Goal: Task Accomplishment & Management: Use online tool/utility

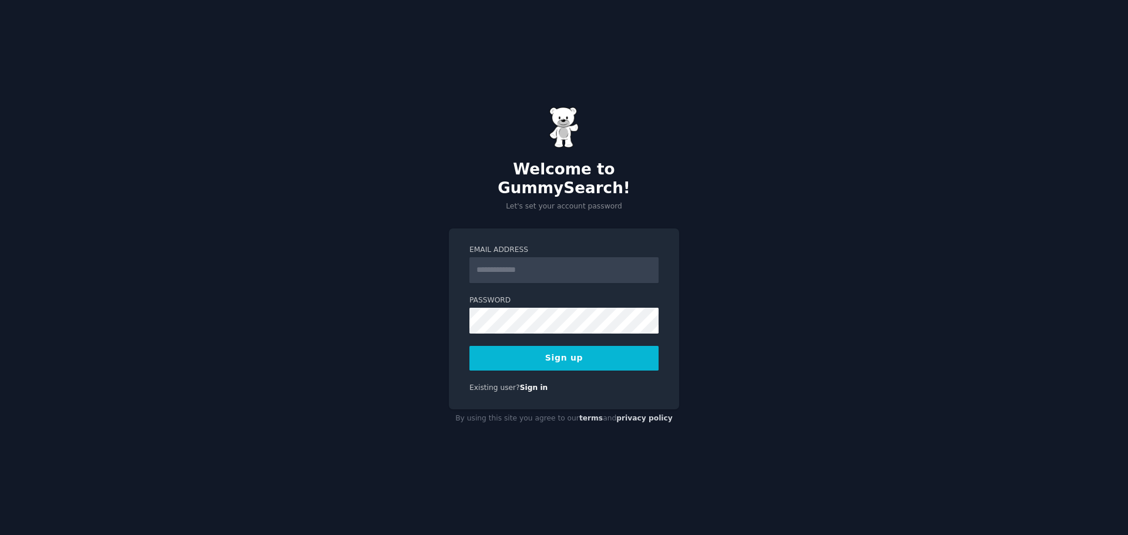
click at [548, 257] on input "Email Address" at bounding box center [564, 270] width 189 height 26
type input "**********"
click at [436, 337] on div "**********" at bounding box center [564, 267] width 1128 height 535
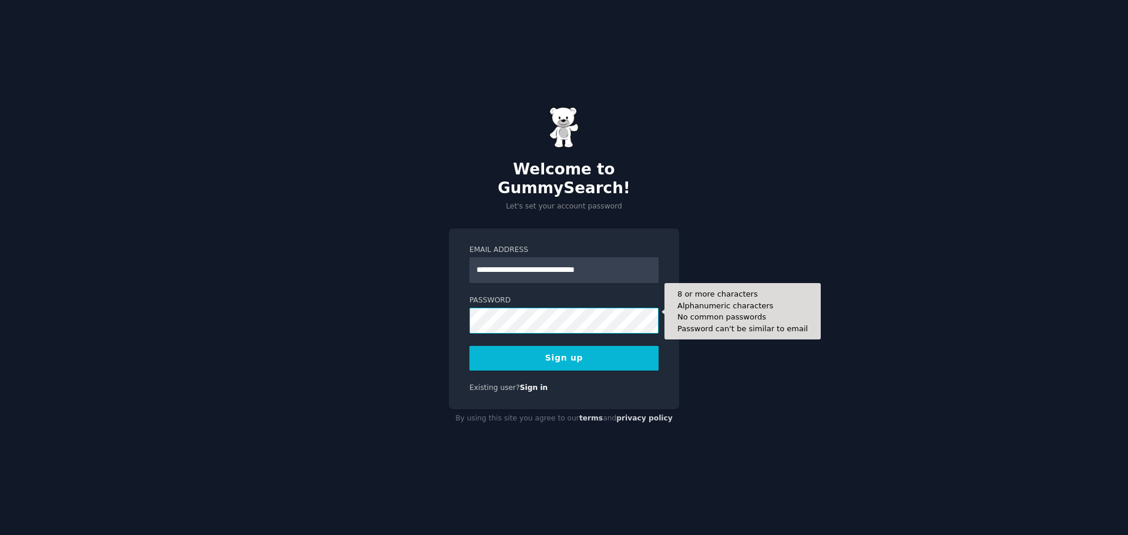
click at [470, 346] on button "Sign up" at bounding box center [564, 358] width 189 height 25
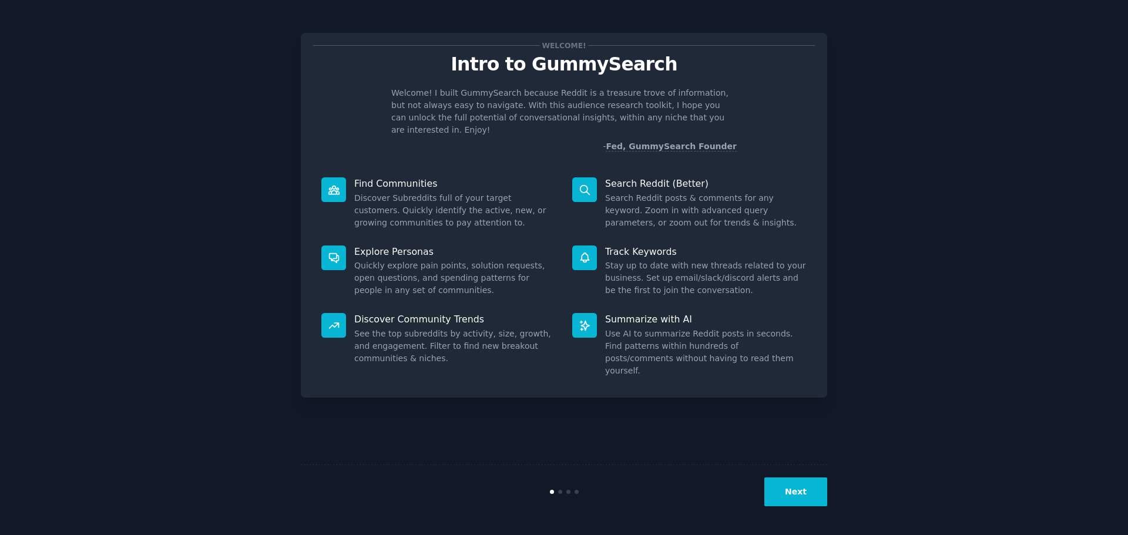
click at [806, 488] on button "Next" at bounding box center [796, 492] width 63 height 29
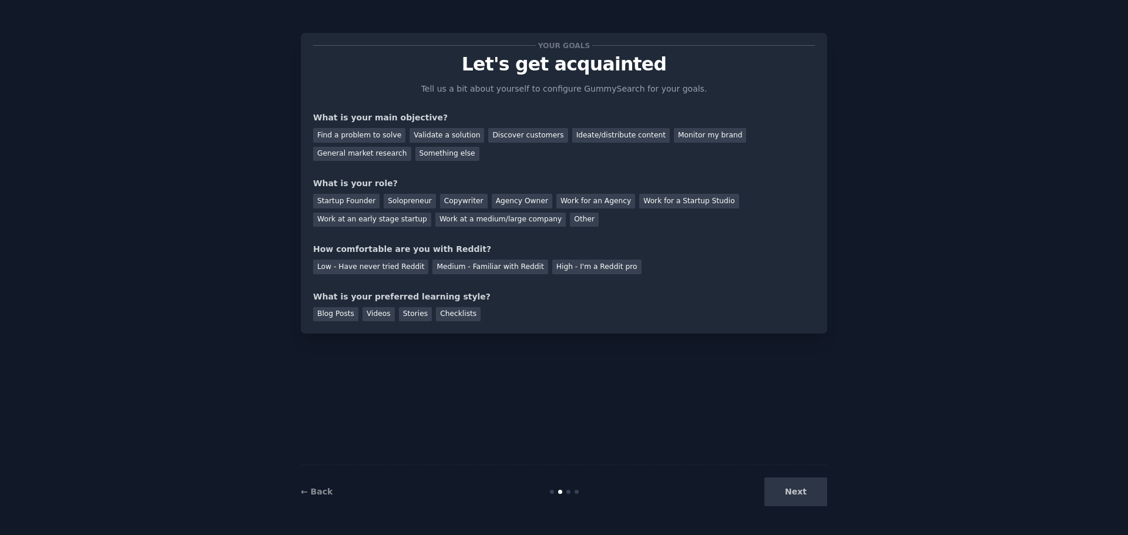
click at [806, 488] on div "Next" at bounding box center [740, 492] width 176 height 29
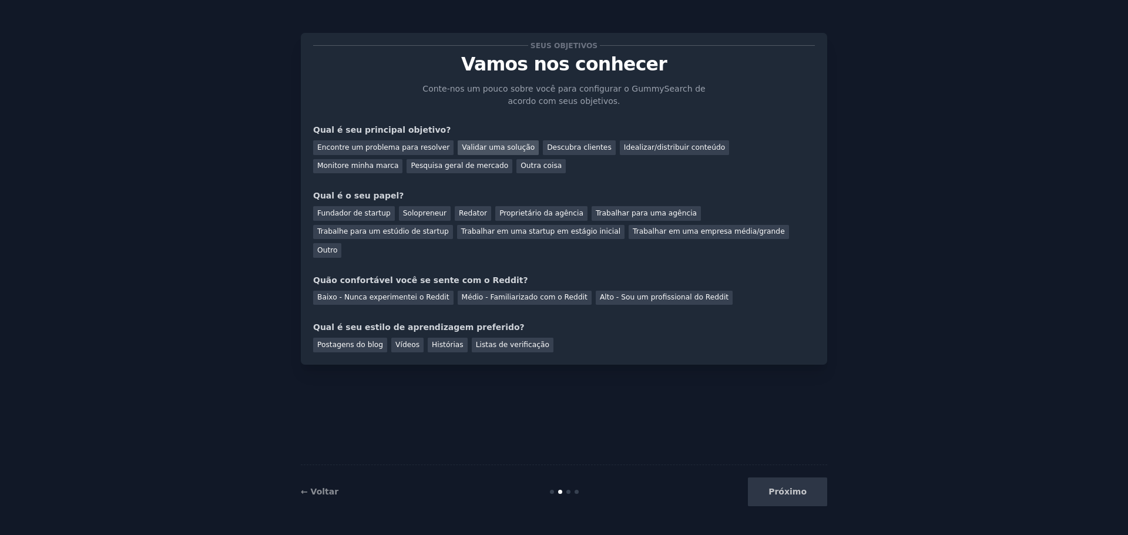
click at [484, 153] on div "Validar uma solução" at bounding box center [498, 147] width 81 height 15
click at [398, 162] on font "Monitore minha marca" at bounding box center [357, 166] width 81 height 8
click at [337, 246] on font "Outro" at bounding box center [327, 250] width 20 height 8
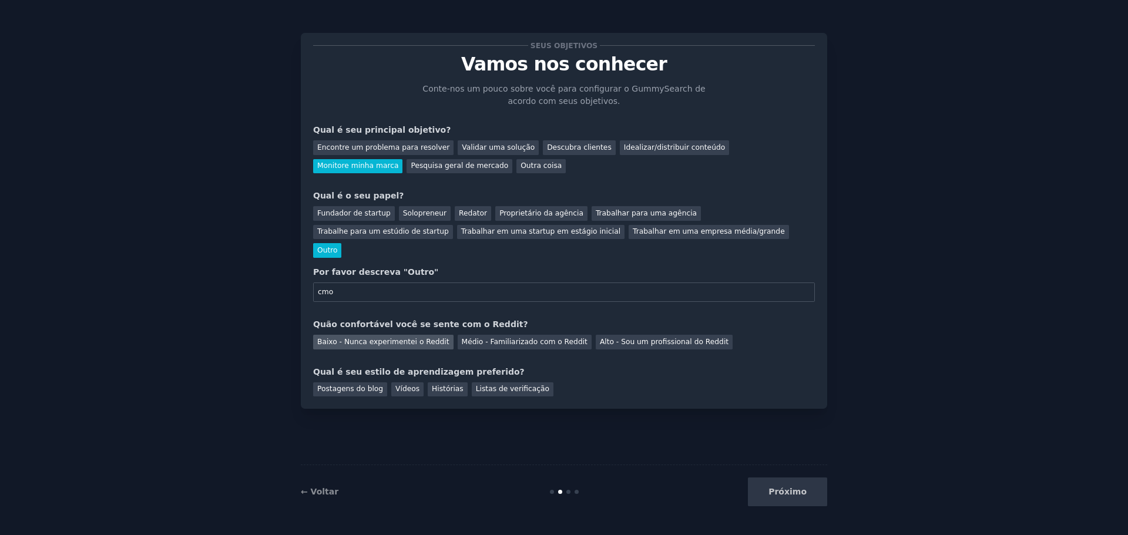
type input "cmo"
click at [372, 338] on font "Baixo - Nunca experimentei o Reddit" at bounding box center [383, 342] width 132 height 8
click at [370, 385] on font "Postagens do blog" at bounding box center [350, 389] width 66 height 8
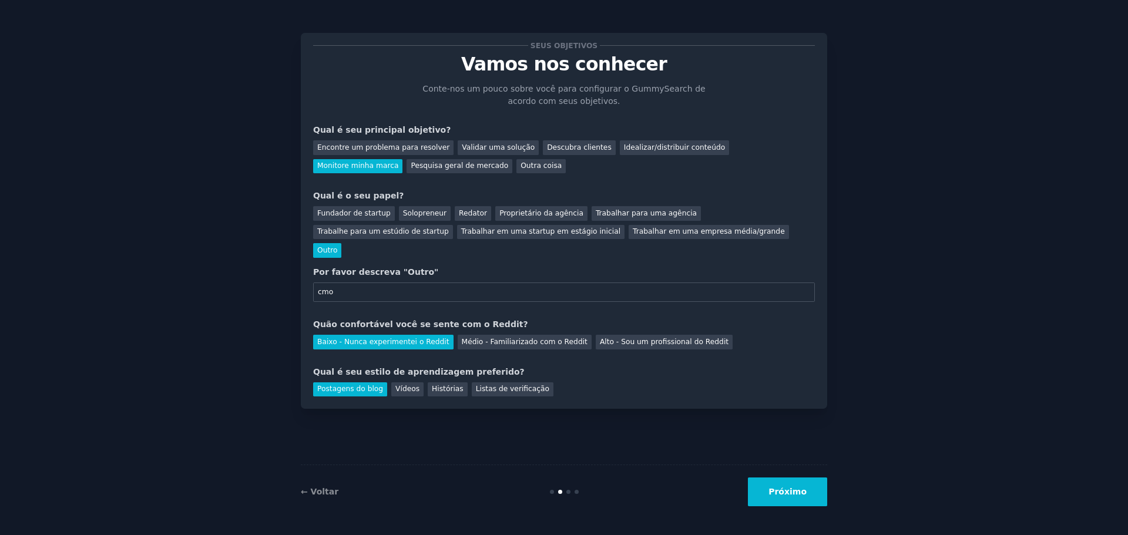
click at [817, 491] on button "Próximo" at bounding box center [787, 492] width 79 height 29
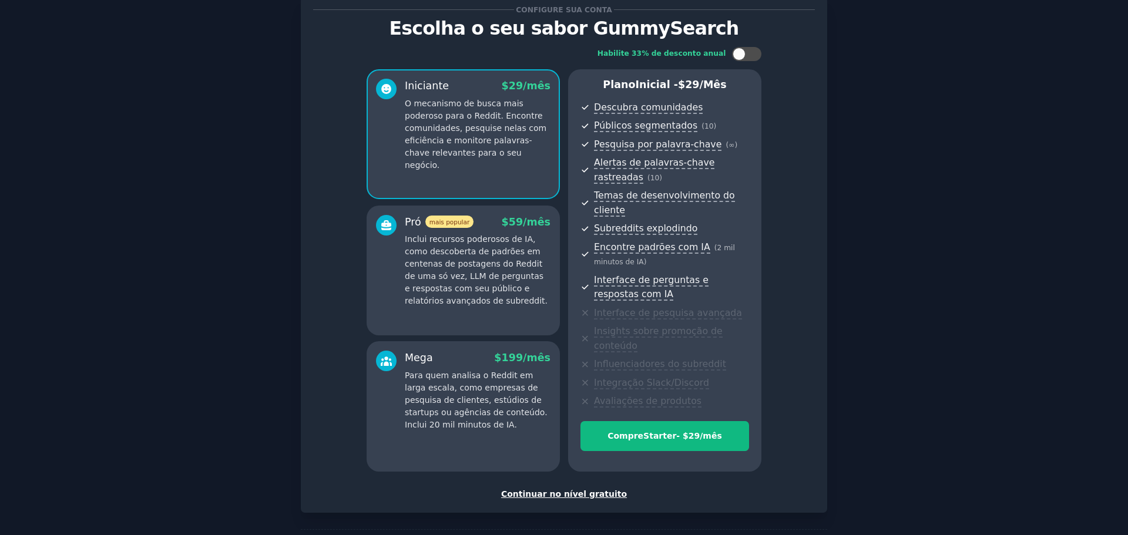
scroll to position [69, 0]
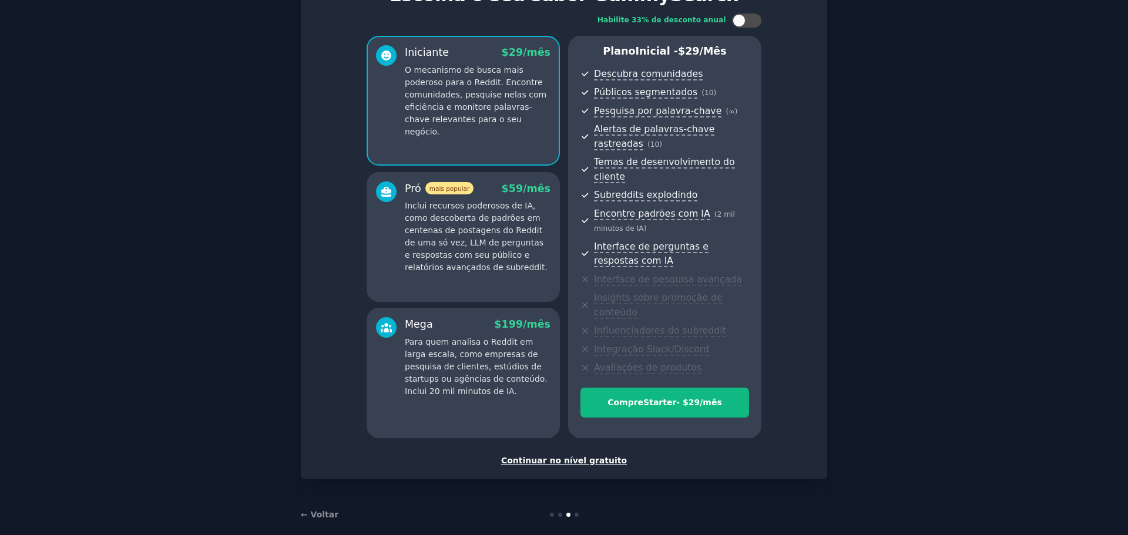
click at [571, 456] on font "Continuar no nível gratuito" at bounding box center [564, 460] width 126 height 9
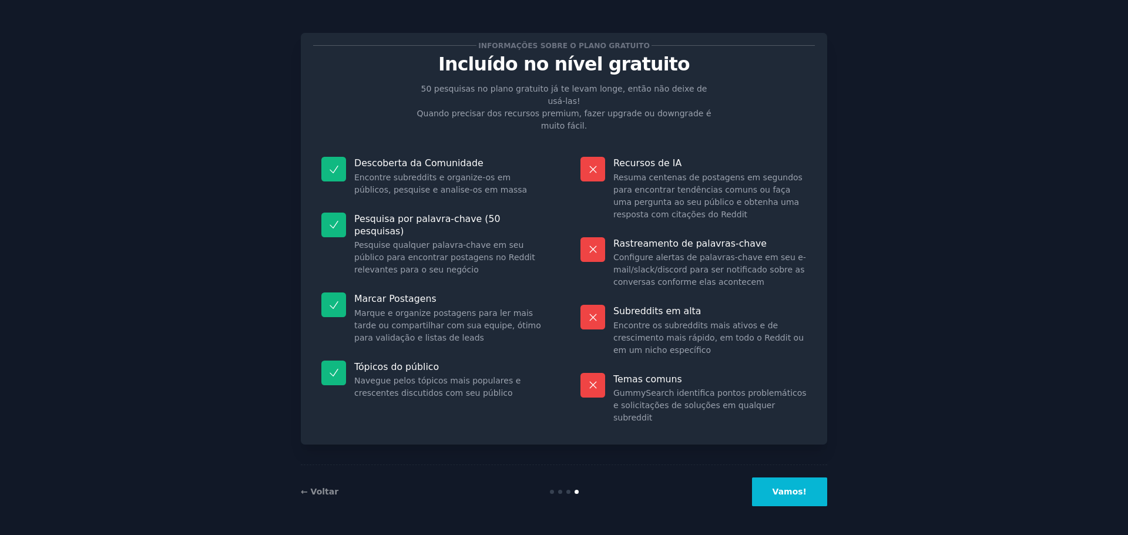
click at [789, 494] on font "Vamos!" at bounding box center [790, 491] width 34 height 9
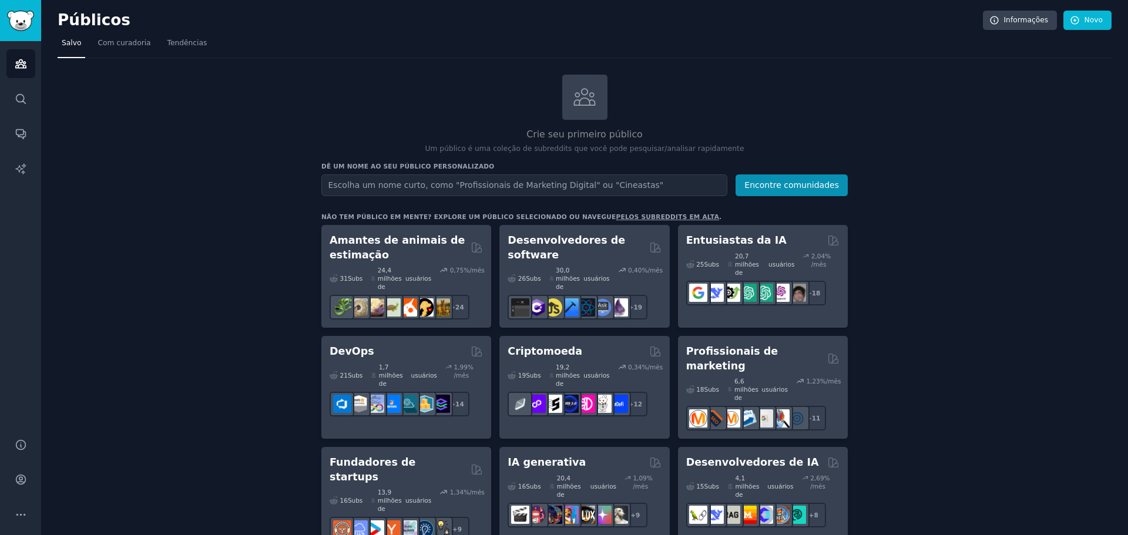
click at [424, 185] on input "text" at bounding box center [524, 186] width 406 height 22
type input "nova concursos"
click at [783, 190] on button "Encontre comunidades" at bounding box center [792, 186] width 112 height 22
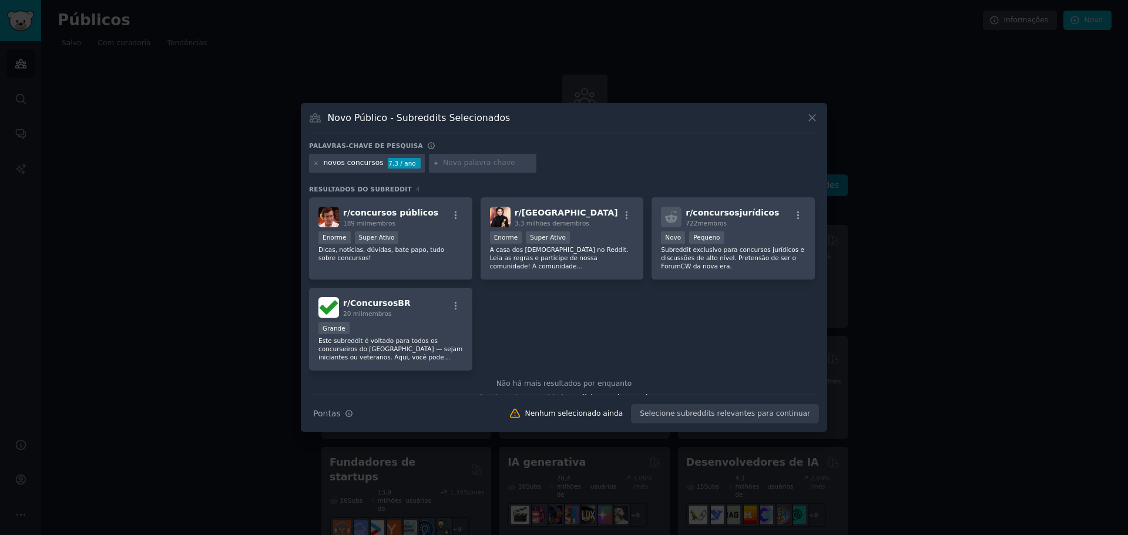
click at [225, 255] on div at bounding box center [564, 267] width 1128 height 535
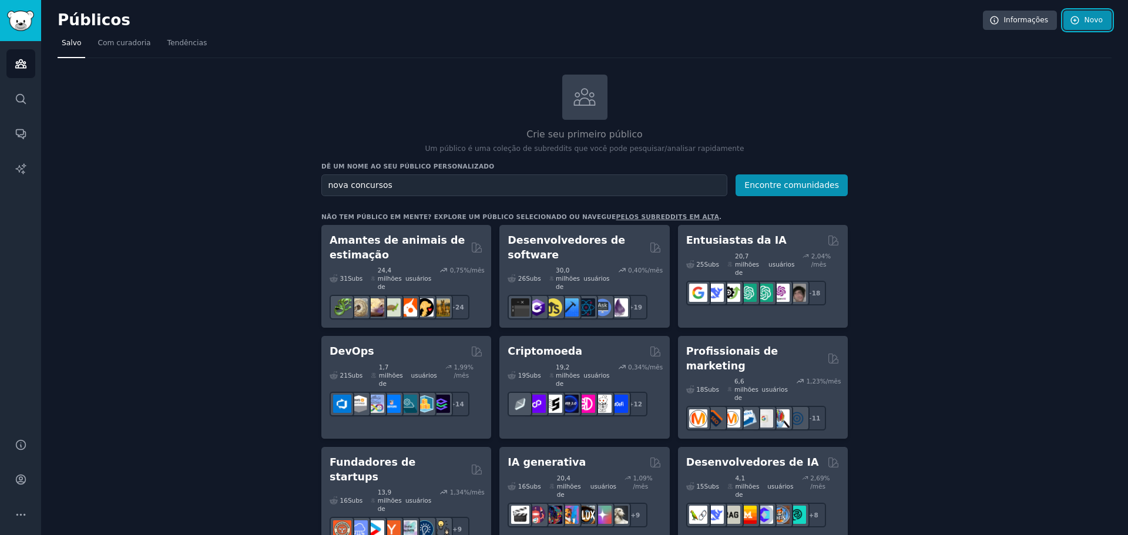
click at [1092, 20] on font "Novo" at bounding box center [1094, 20] width 18 height 8
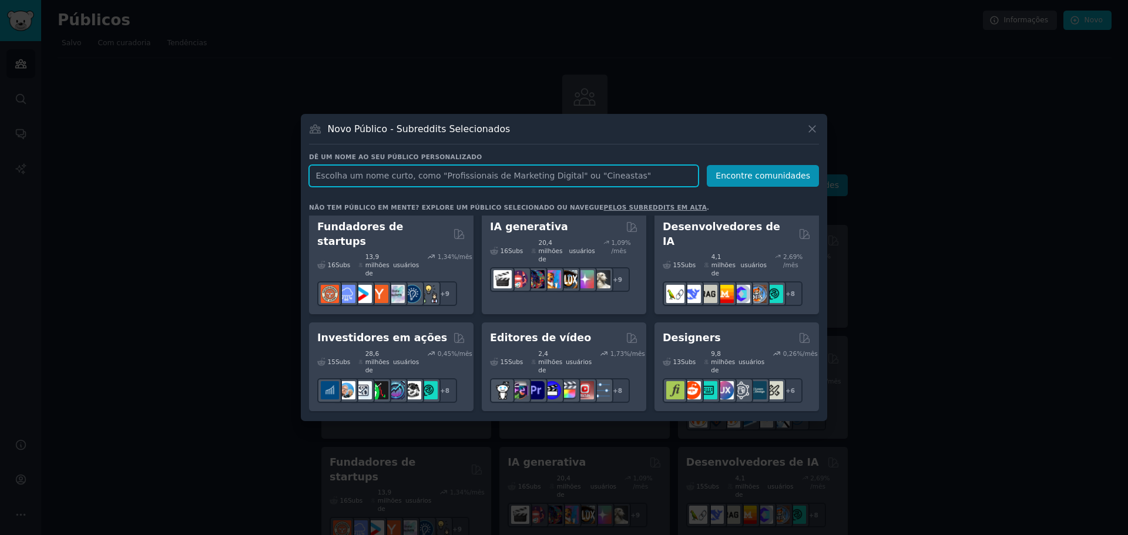
scroll to position [470, 0]
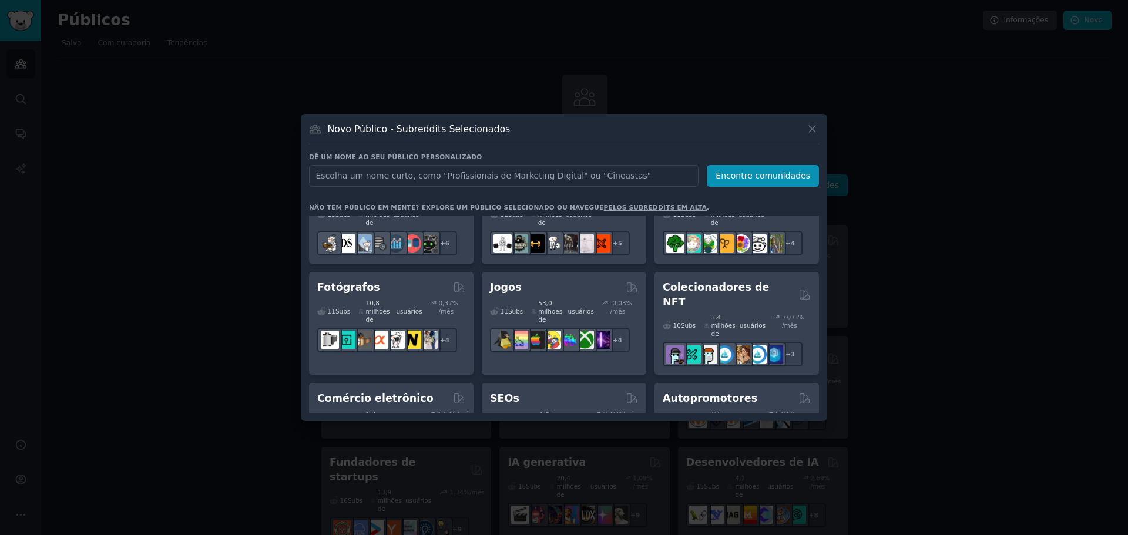
click at [877, 192] on div at bounding box center [564, 267] width 1128 height 535
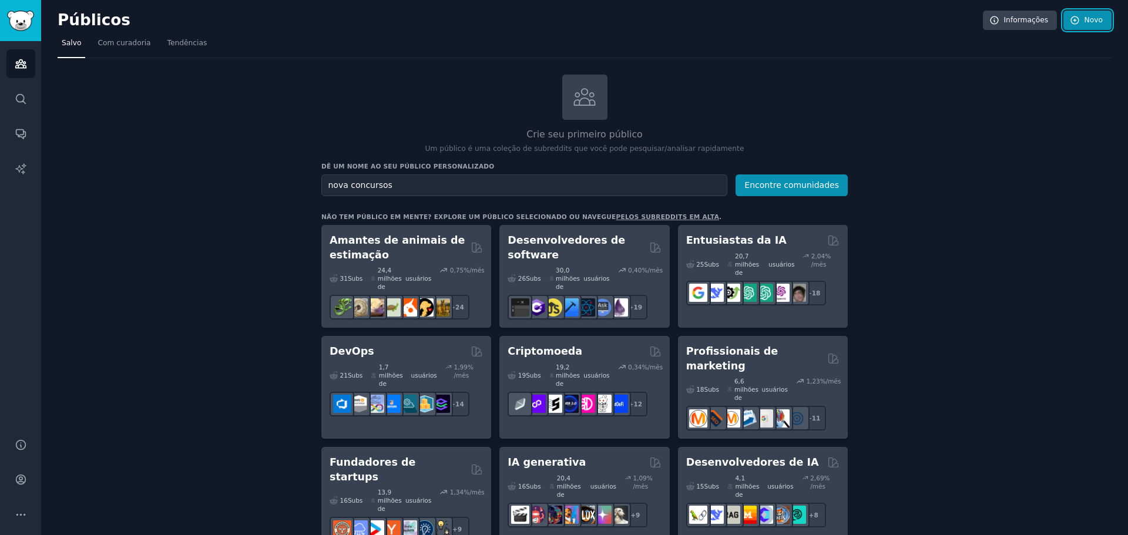
click at [1085, 21] on font "Novo" at bounding box center [1094, 20] width 18 height 8
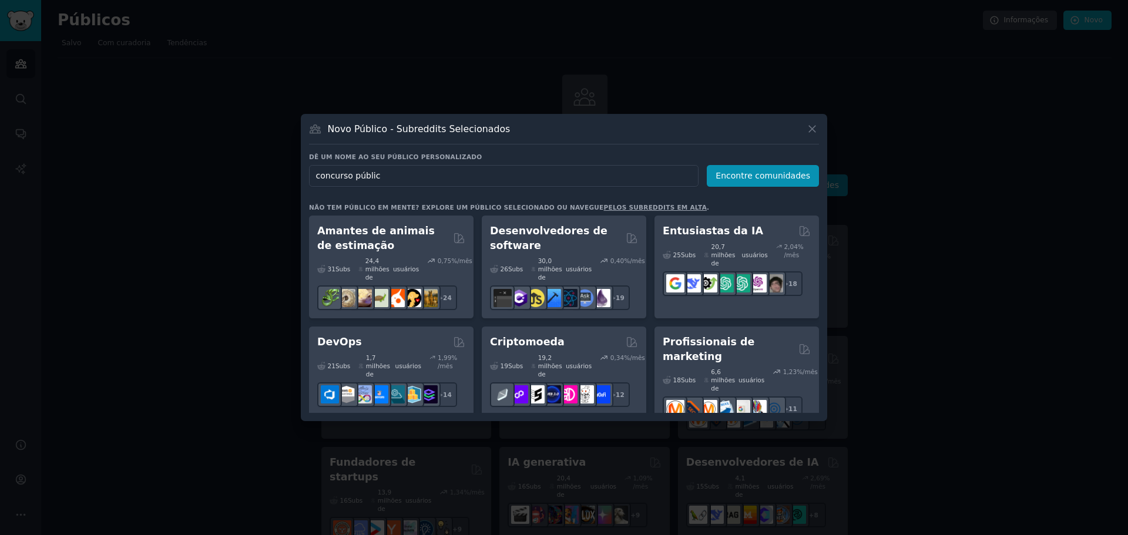
type input "concurso público"
click button "Encontre comunidades" at bounding box center [763, 176] width 112 height 22
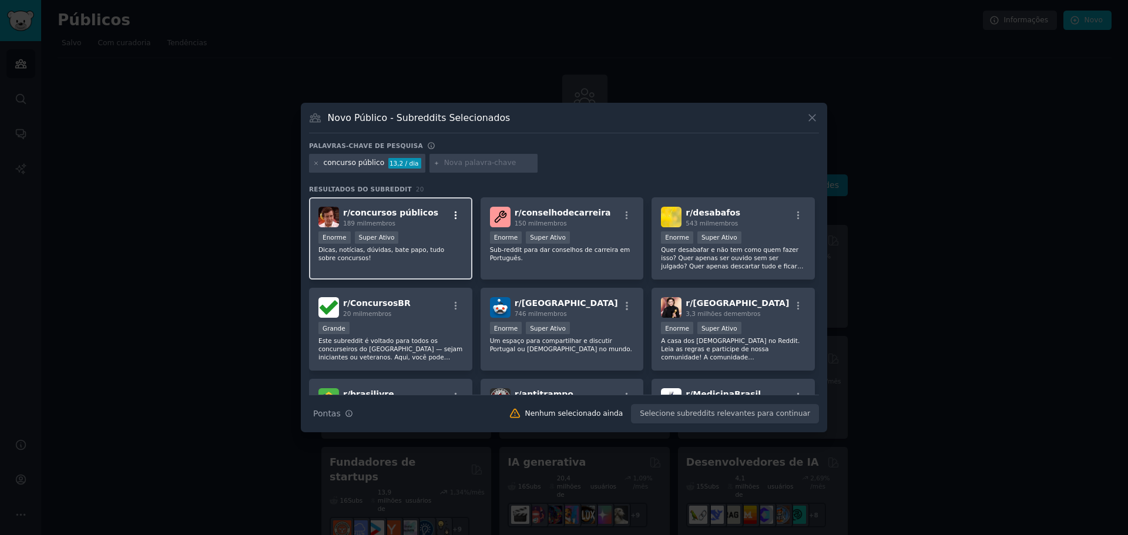
click at [454, 214] on icon "button" at bounding box center [456, 215] width 11 height 11
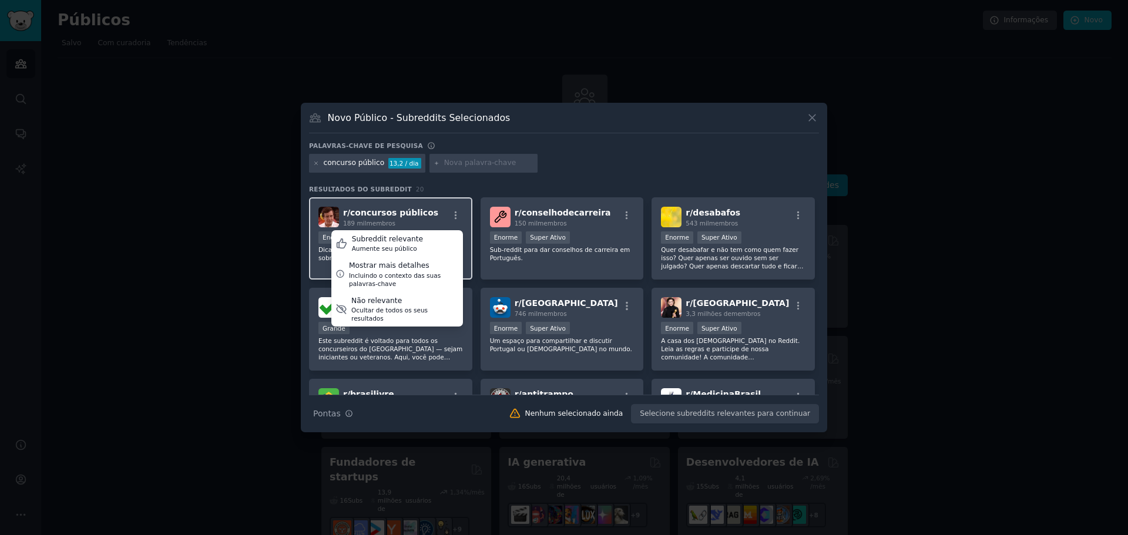
click at [437, 212] on div "r/ concursos públicos 189 mil membros Subreddit relevante Aumente seu público M…" at bounding box center [391, 217] width 145 height 21
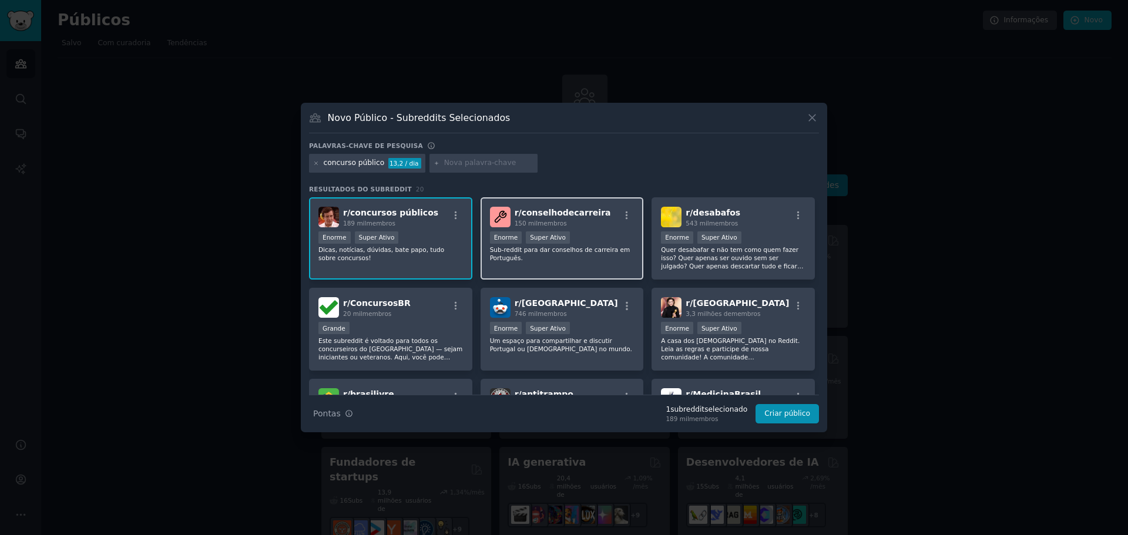
click at [574, 219] on div "150 mil membros" at bounding box center [563, 223] width 96 height 8
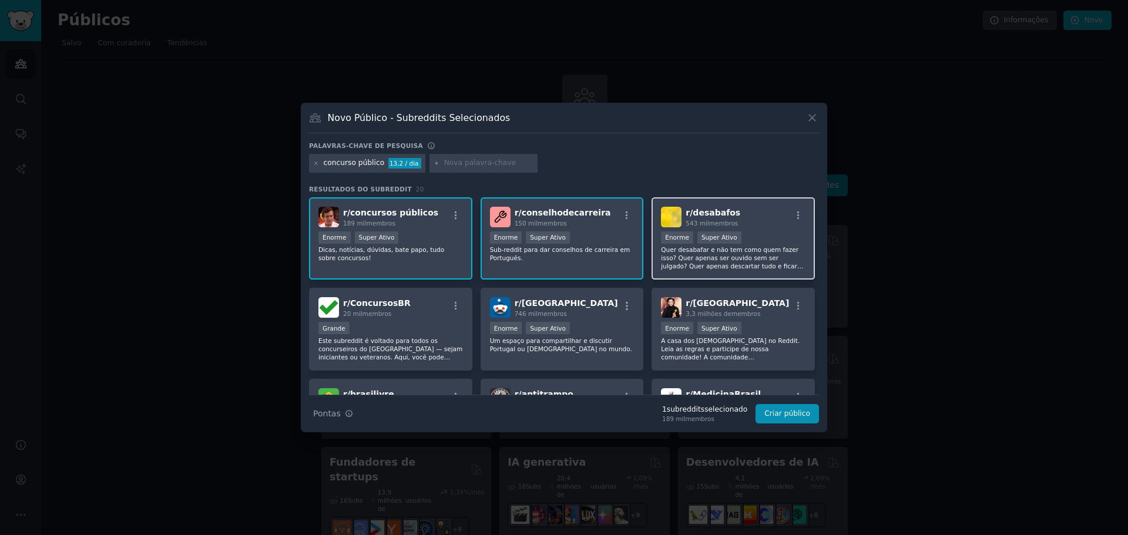
click at [733, 221] on div "r/ desabafos 543 mil membros" at bounding box center [733, 217] width 145 height 21
click at [770, 219] on div "r/ desabafos 543 mil membros" at bounding box center [733, 217] width 145 height 21
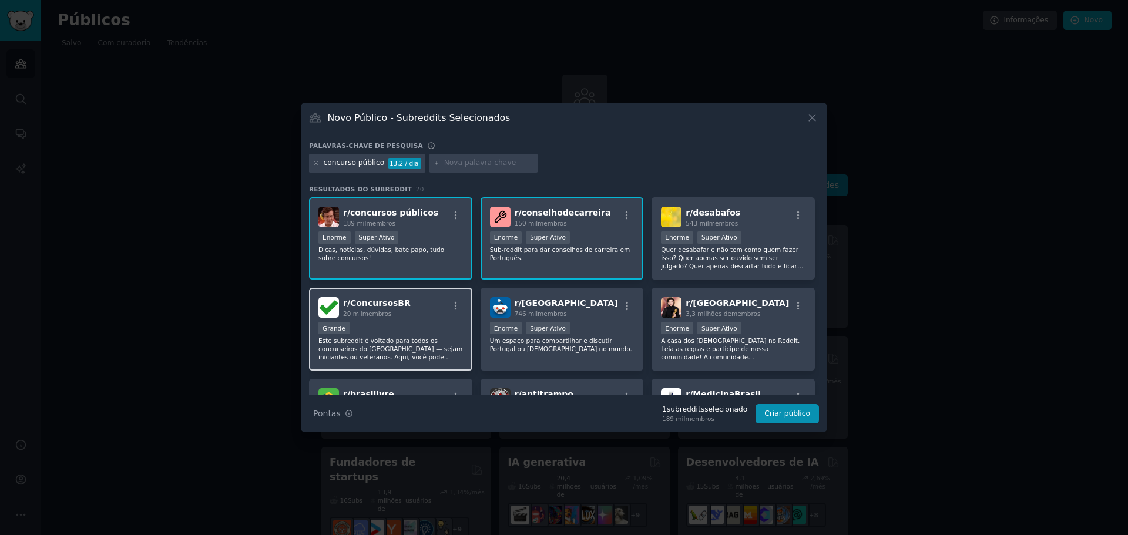
click at [430, 307] on div "r/ ConcursosBR 20 mil membros" at bounding box center [391, 307] width 145 height 21
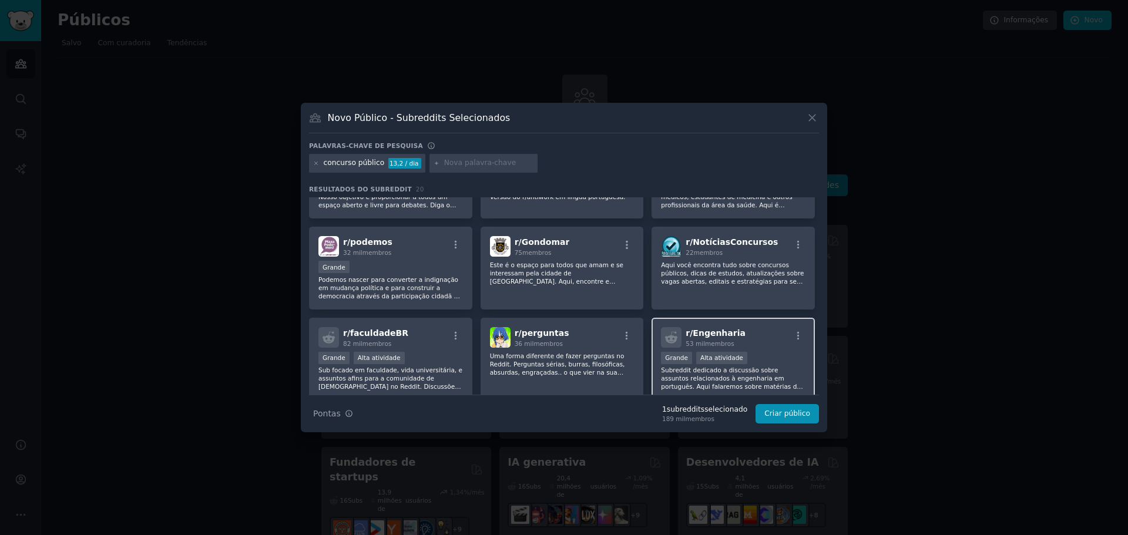
scroll to position [235, 0]
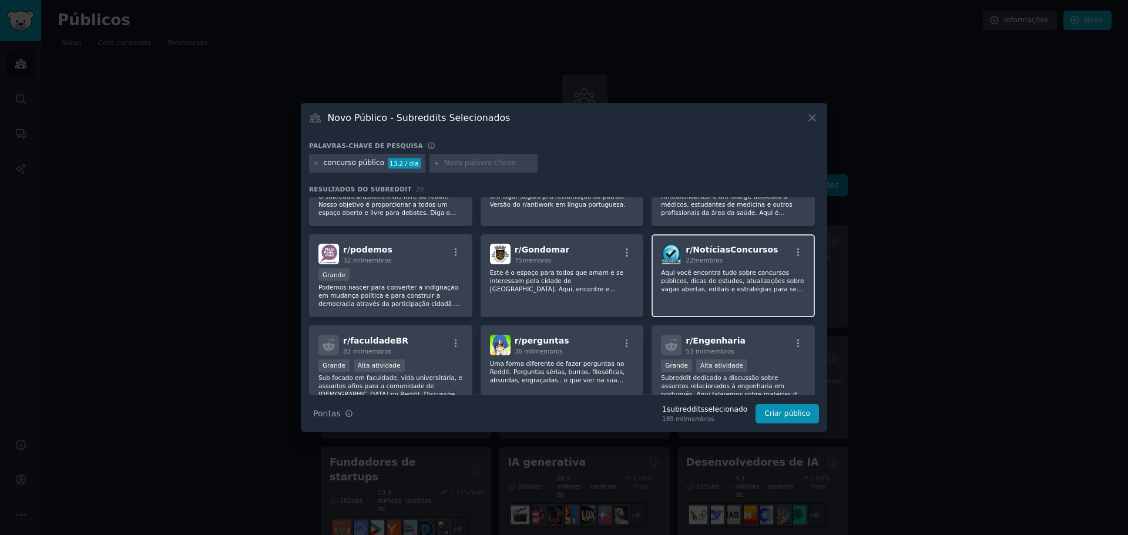
click at [756, 260] on div "22 membros" at bounding box center [732, 260] width 92 height 8
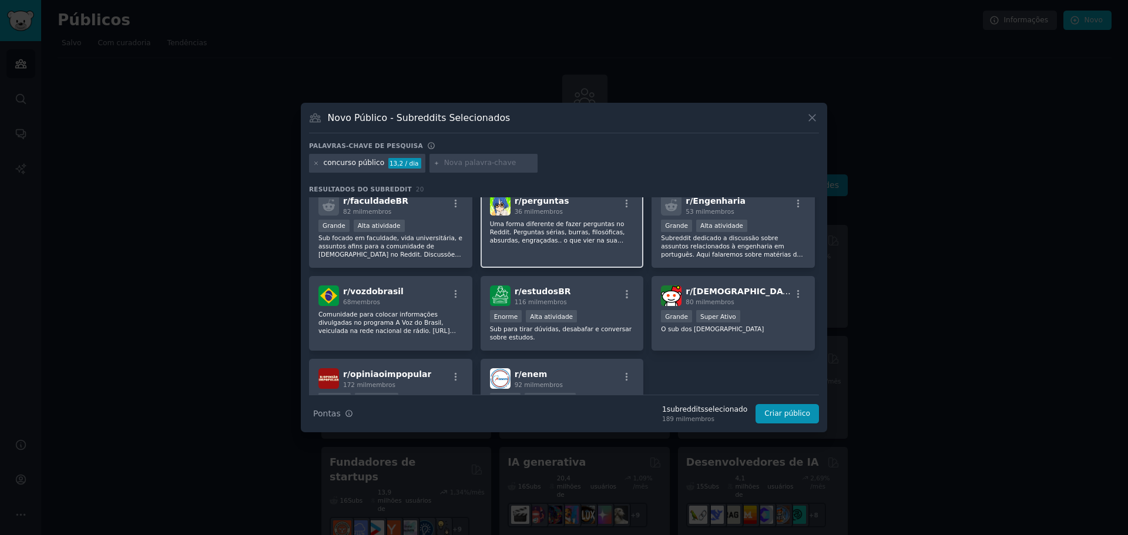
scroll to position [411, 0]
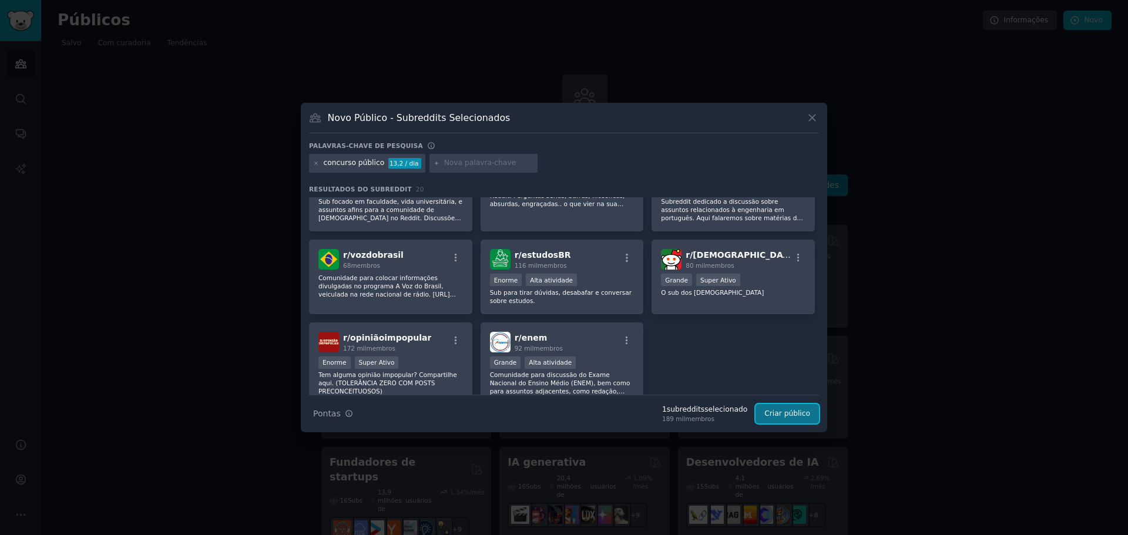
click at [792, 410] on font "Criar público" at bounding box center [788, 414] width 46 height 8
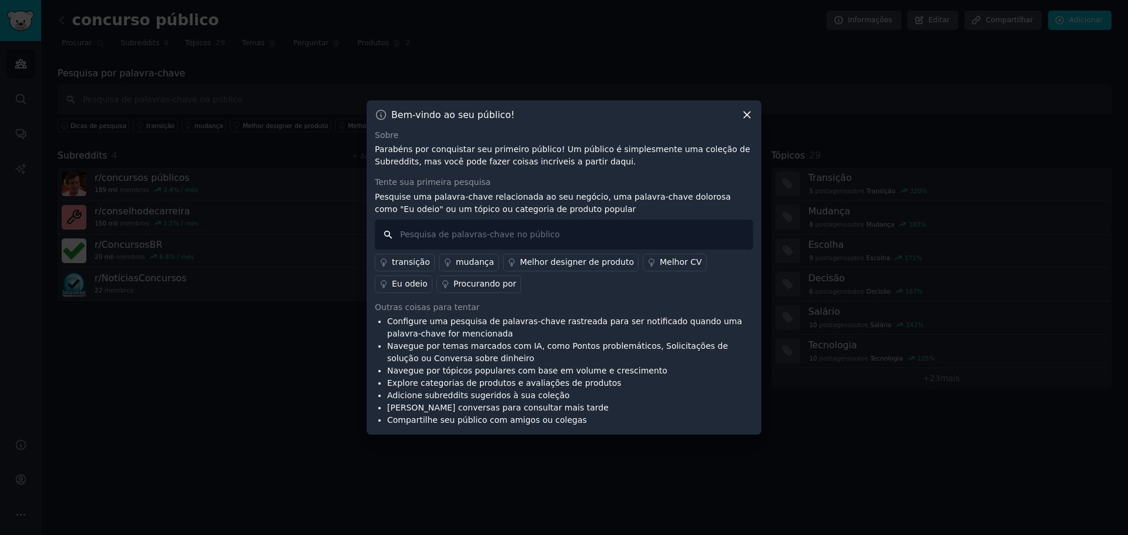
click at [510, 234] on input "text" at bounding box center [564, 235] width 378 height 30
type input "nova concursos"
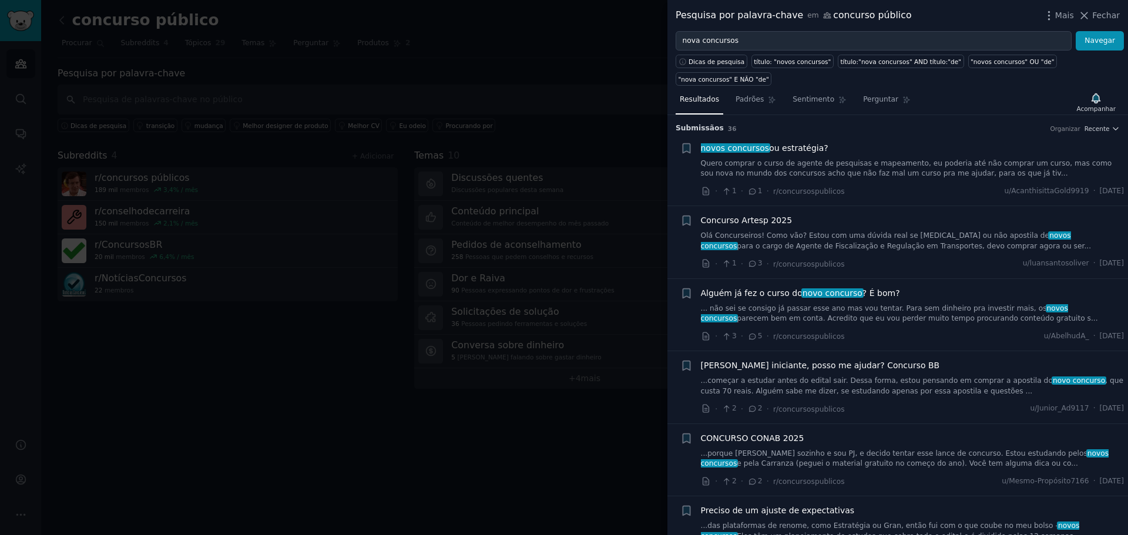
click at [800, 159] on font "Quero comprar o curso de agente de pesquisas e mapeamento, eu poderia até não c…" at bounding box center [906, 168] width 411 height 19
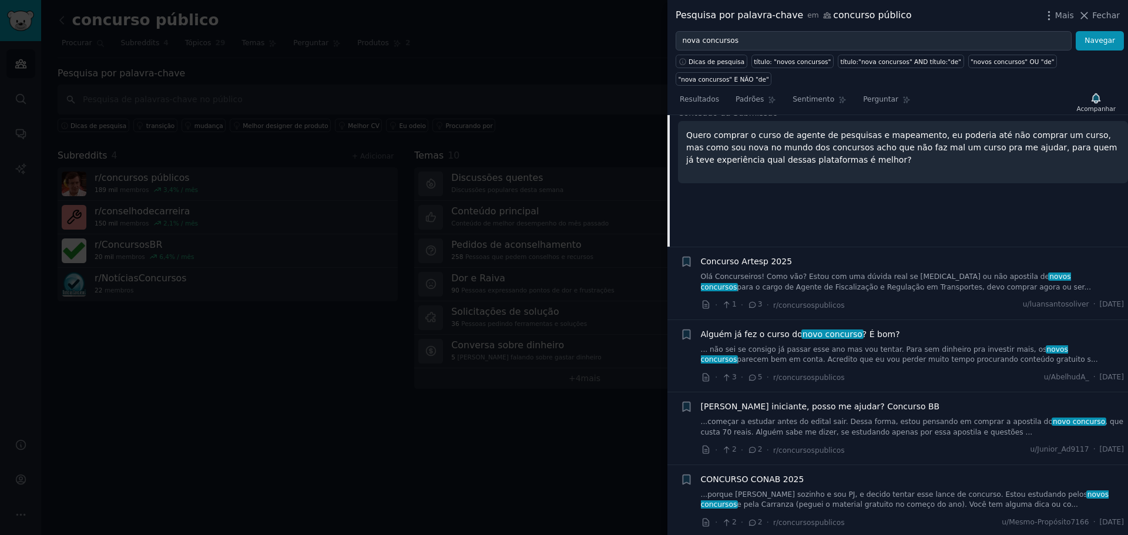
scroll to position [136, 0]
click at [795, 282] on font "para o cargo de Agente de Fiscalização e Regulação em Transportes, devo comprar…" at bounding box center [914, 286] width 354 height 8
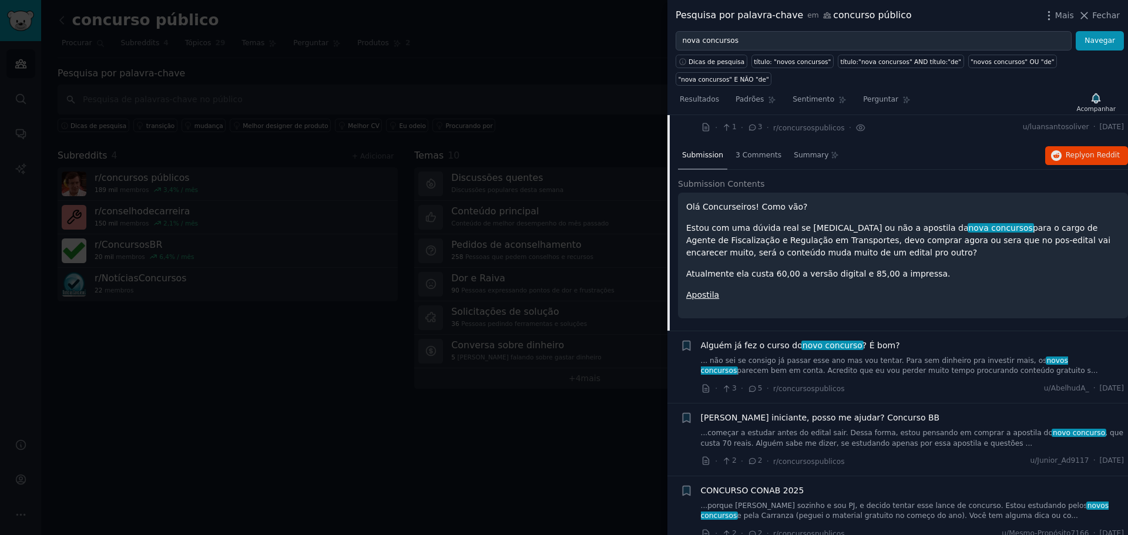
scroll to position [91, 0]
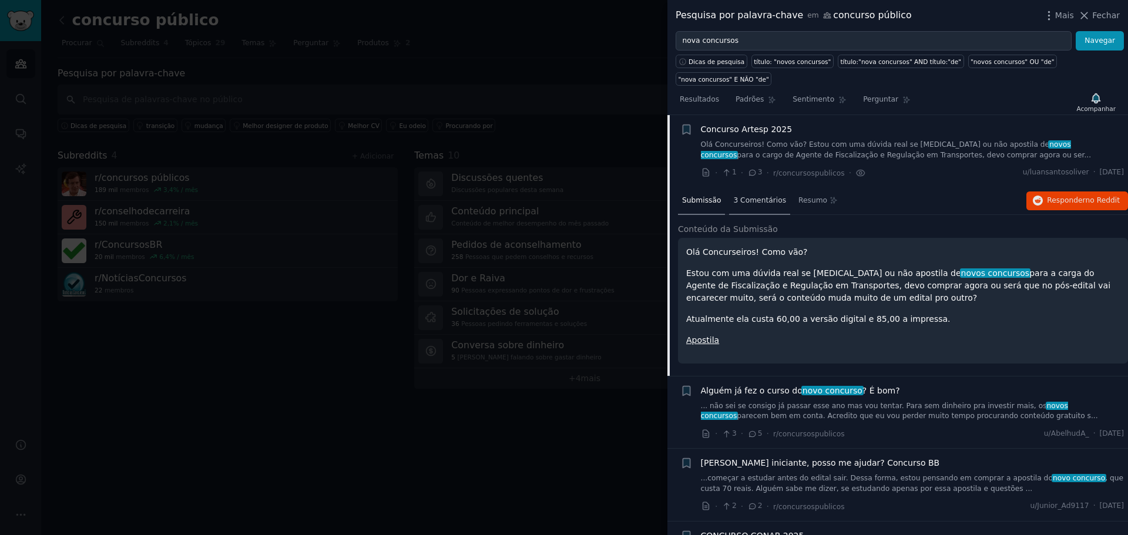
click at [749, 196] on font "3 Comentários" at bounding box center [759, 200] width 53 height 8
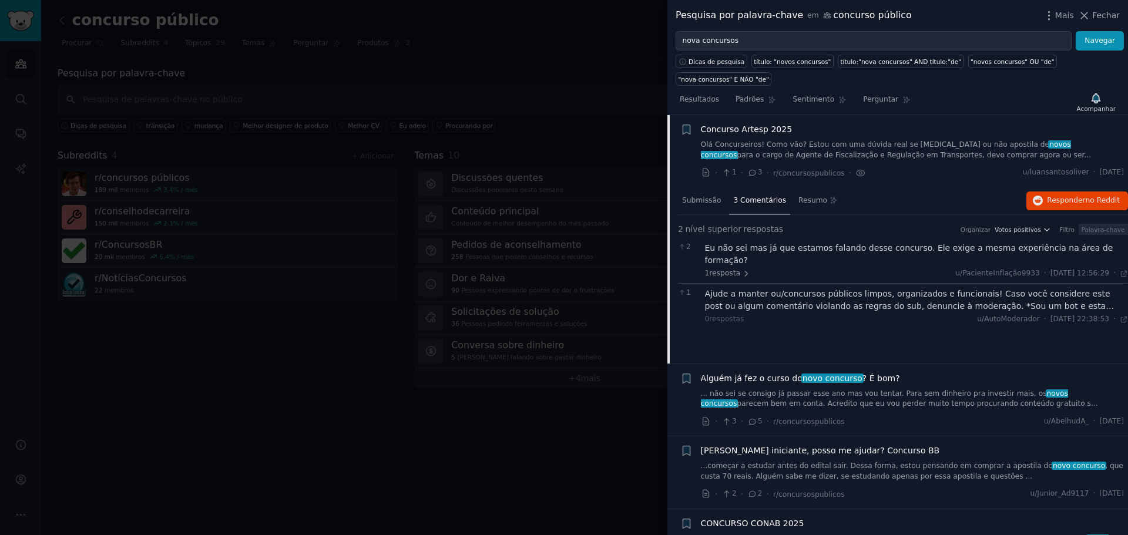
click at [910, 400] on font "parecem bem em conta. Acredito que eu vou perder muito tempo procurando conteúd…" at bounding box center [917, 404] width 361 height 8
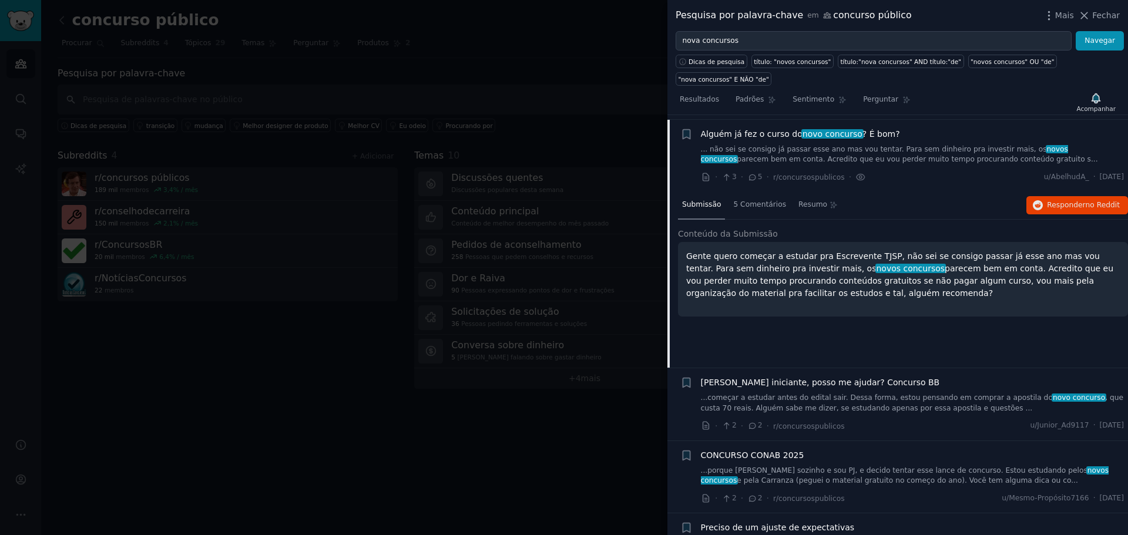
scroll to position [164, 0]
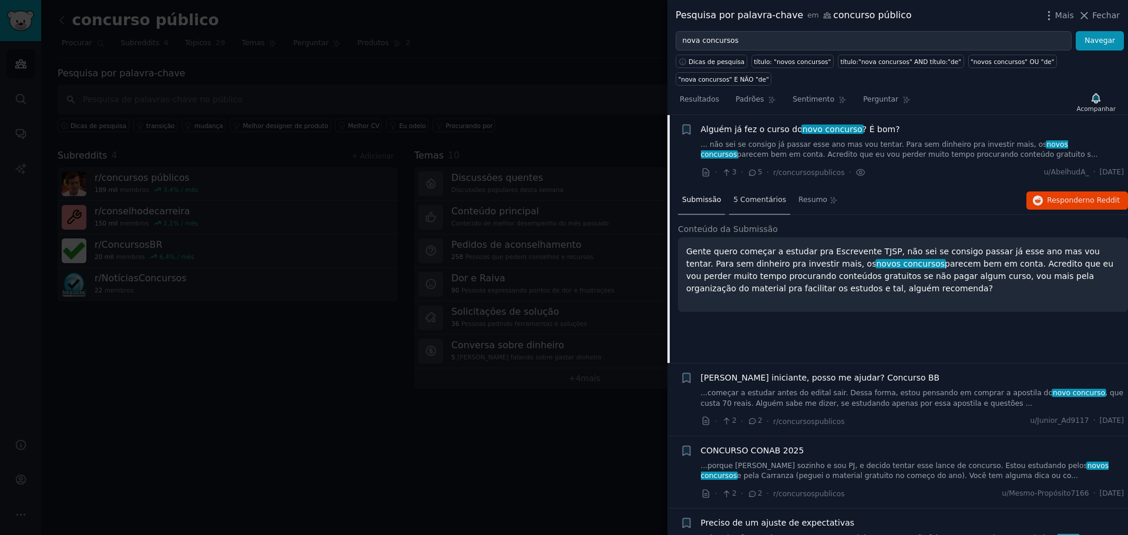
click at [766, 196] on font "5 Comentários" at bounding box center [759, 200] width 53 height 8
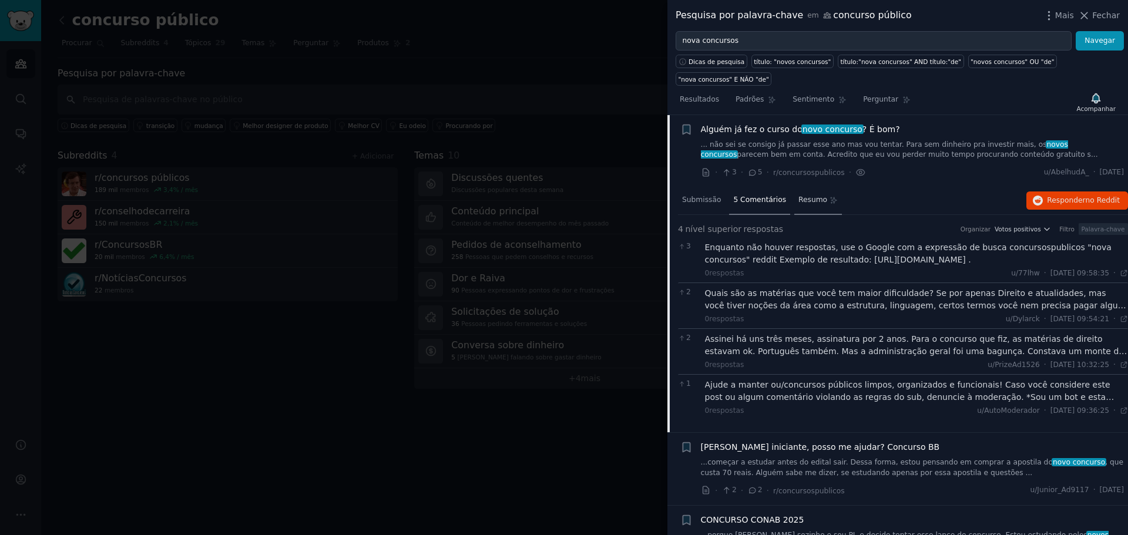
click at [830, 196] on icon at bounding box center [834, 200] width 8 height 8
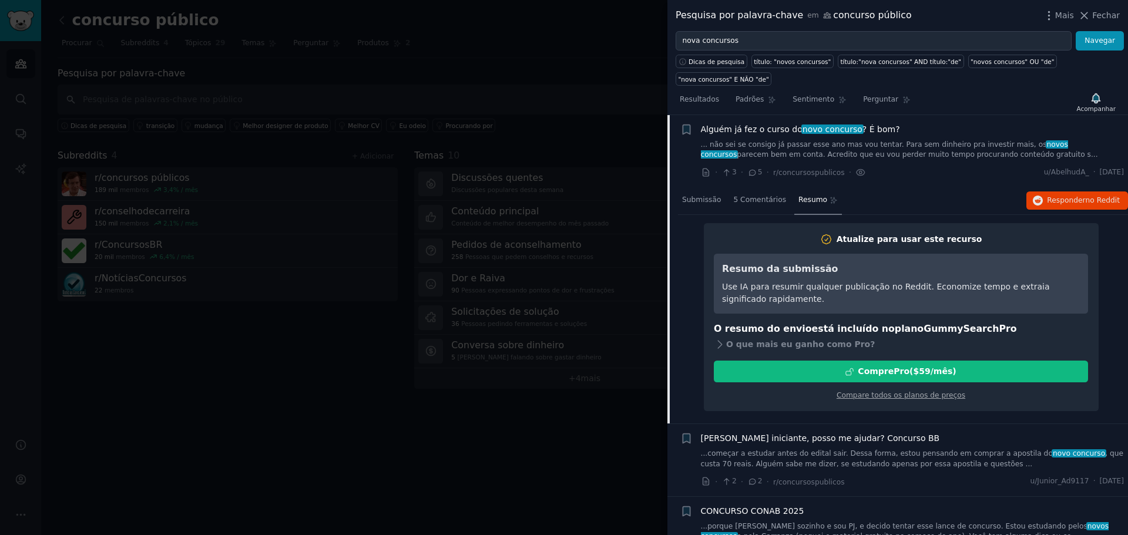
click at [1102, 280] on div "Atualize para usar este recurso Resumo da submissão Use IA para resumir qualque…" at bounding box center [901, 313] width 446 height 197
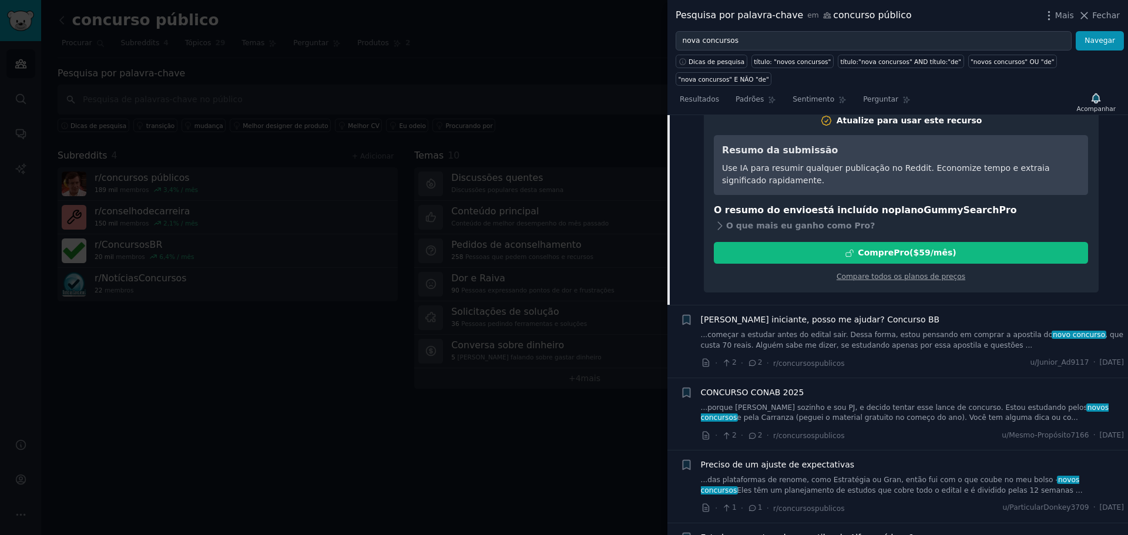
scroll to position [399, 0]
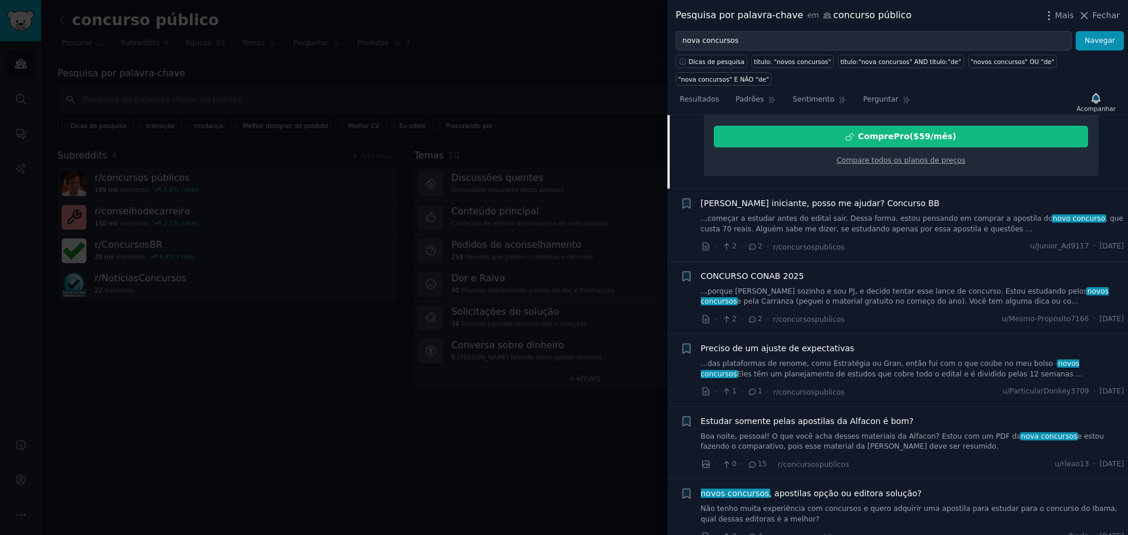
click at [926, 270] on div "CONCURSO CONAB 2025 ...porque moro sozinho e sou PJ, e decido tentar esse lance…" at bounding box center [913, 288] width 424 height 37
click at [925, 297] on font "e pela Carranza (peguei o material gratuito no começo do ano). Você tem alguma …" at bounding box center [907, 301] width 341 height 8
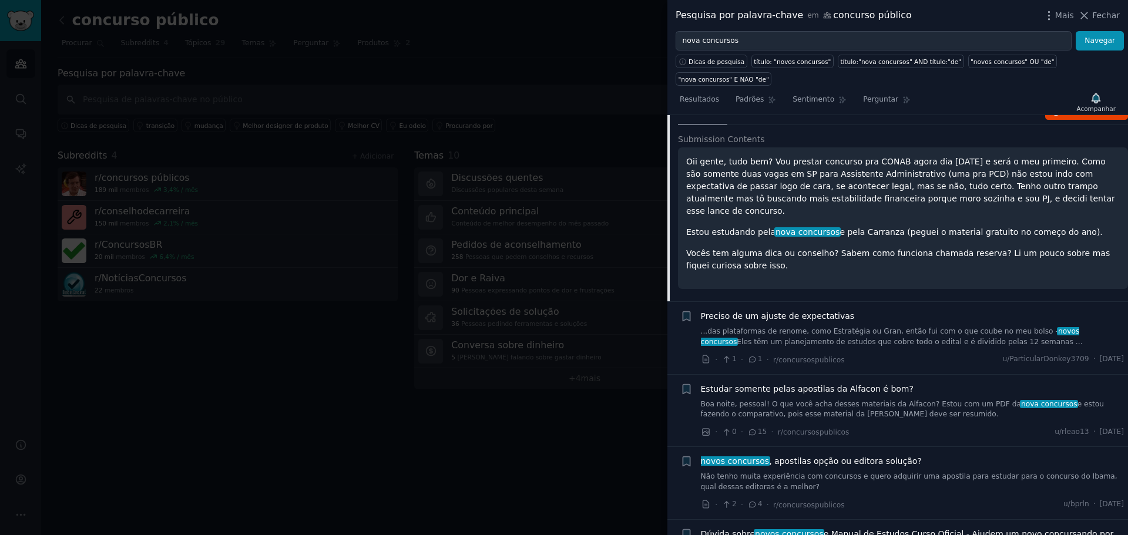
scroll to position [309, 0]
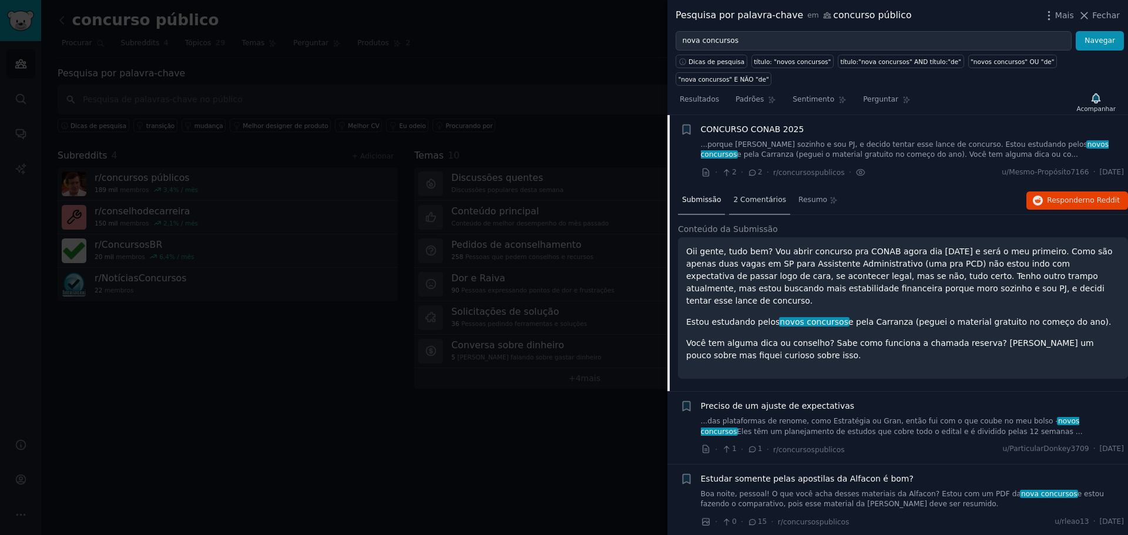
click at [765, 196] on font "2 Comentários" at bounding box center [759, 200] width 53 height 8
